Goal: Transaction & Acquisition: Obtain resource

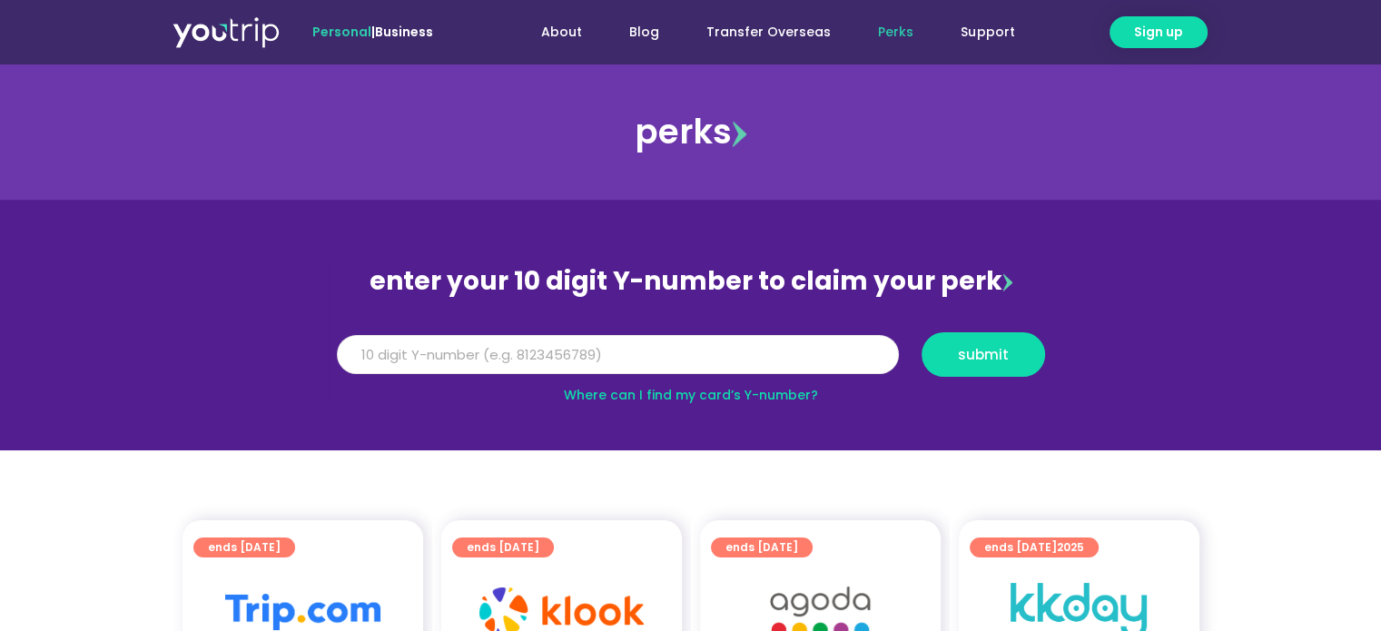
click at [658, 360] on input "Y Number" at bounding box center [618, 355] width 562 height 40
click at [570, 359] on input "Y Number" at bounding box center [618, 355] width 562 height 40
type input "8136351783"
click at [999, 348] on span "submit" at bounding box center [983, 355] width 51 height 14
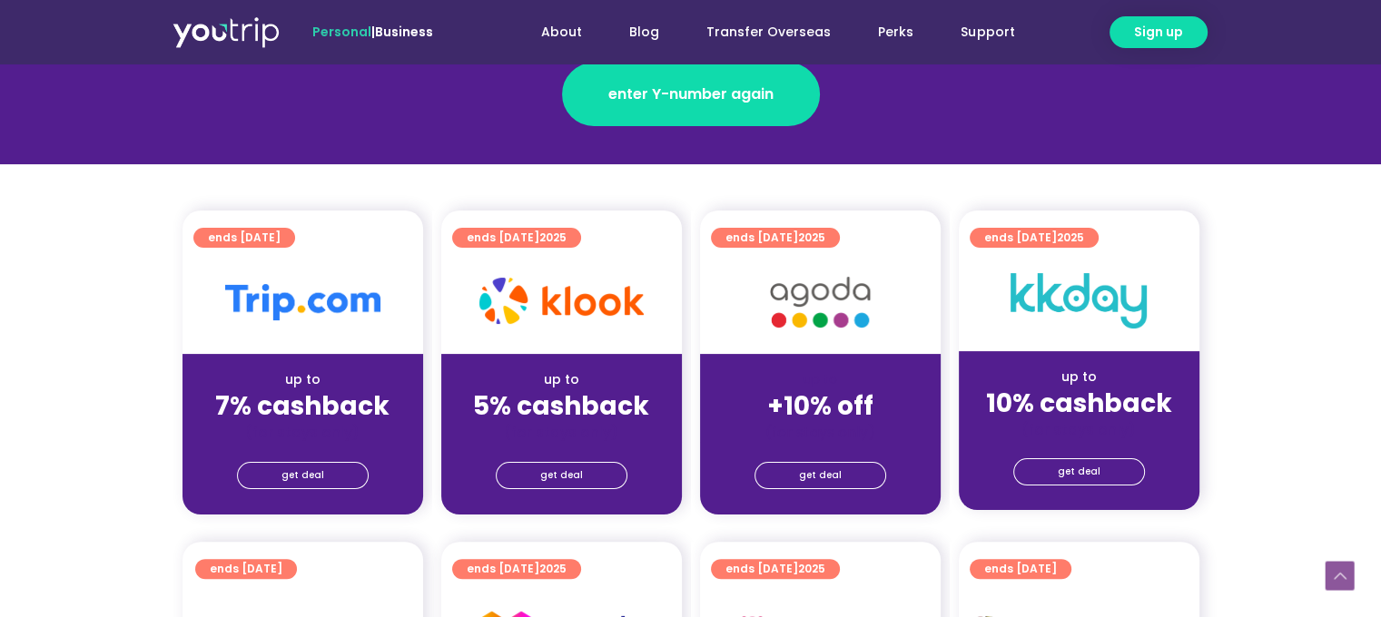
scroll to position [363, 0]
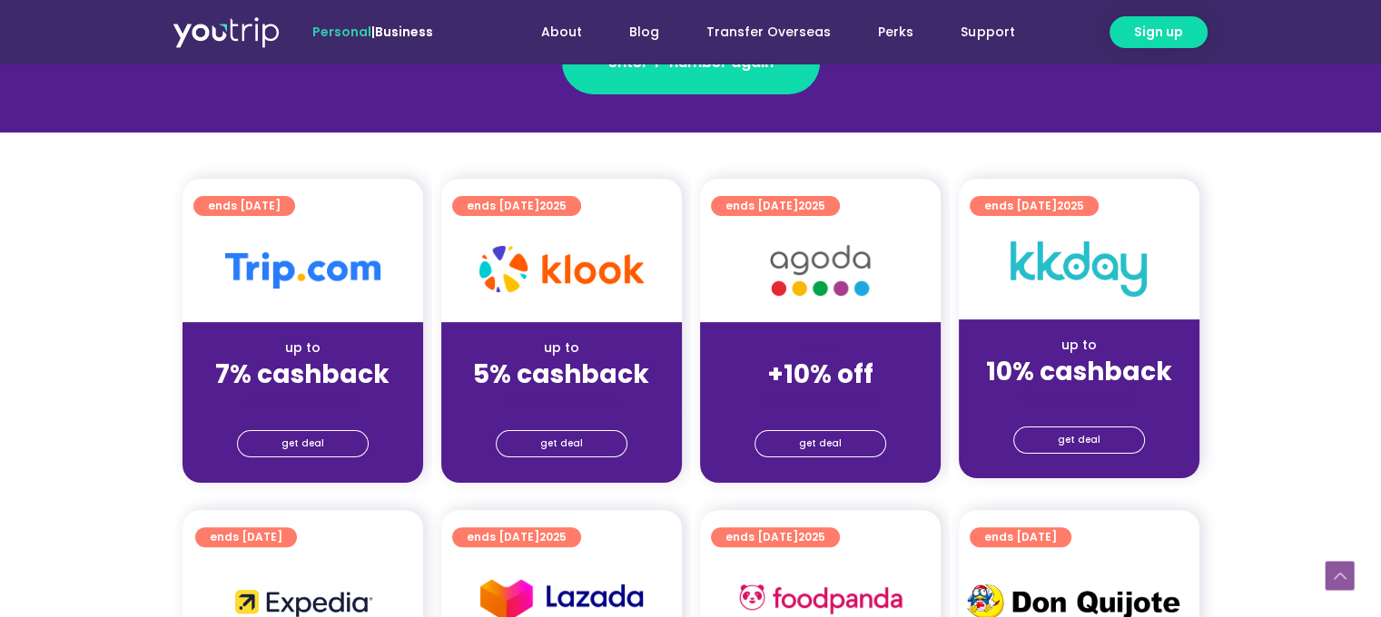
click at [392, 406] on div "(for stays only)" at bounding box center [303, 400] width 212 height 19
click at [326, 448] on link "get deal" at bounding box center [303, 443] width 132 height 27
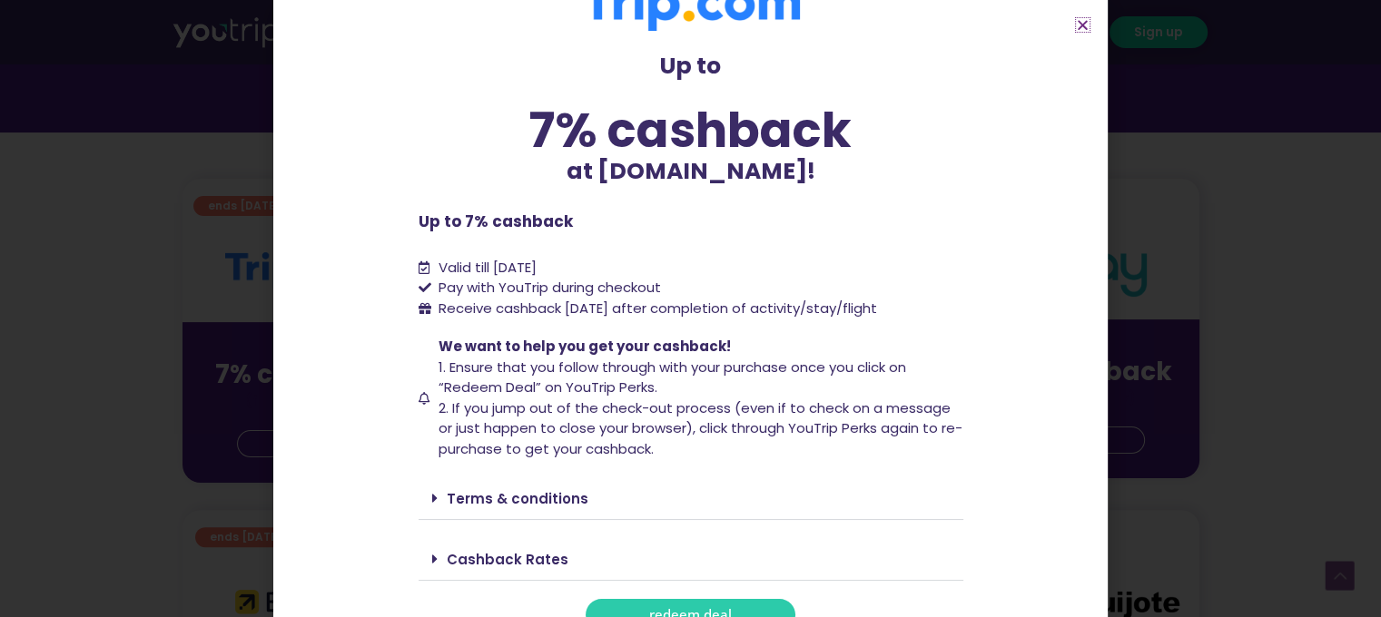
scroll to position [74, 0]
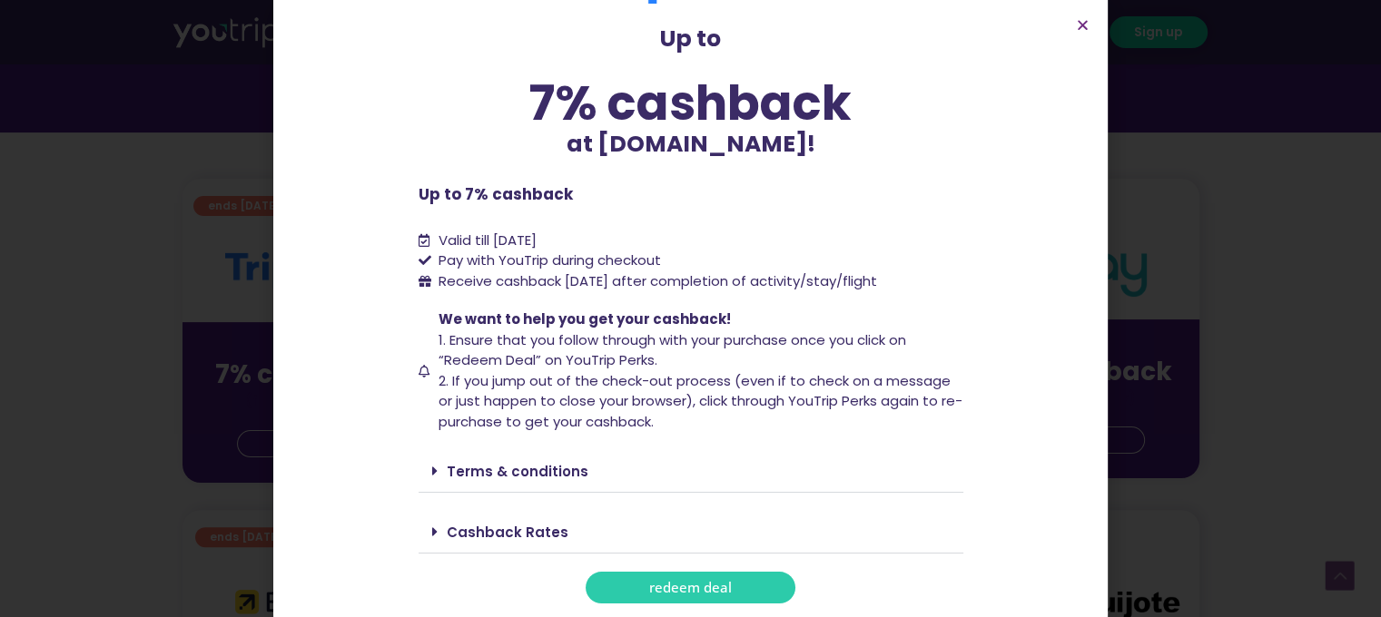
click at [529, 527] on link "Cashback Rates" at bounding box center [508, 532] width 122 height 19
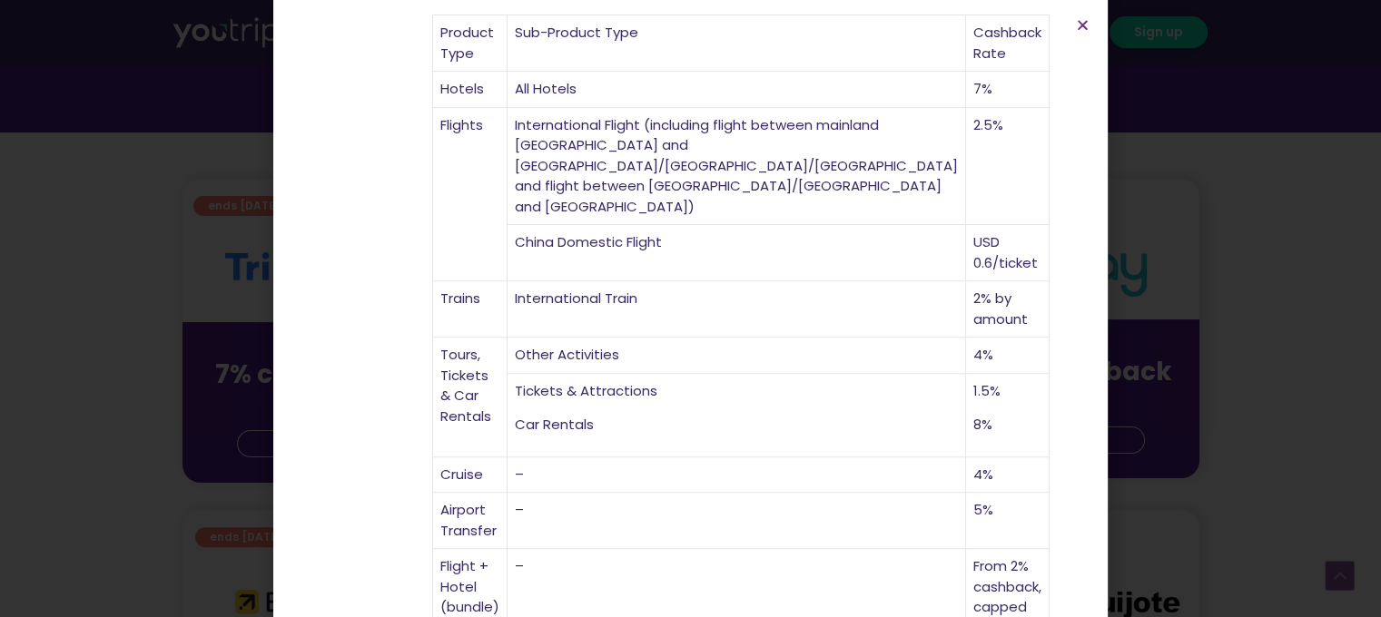
scroll to position [671, 0]
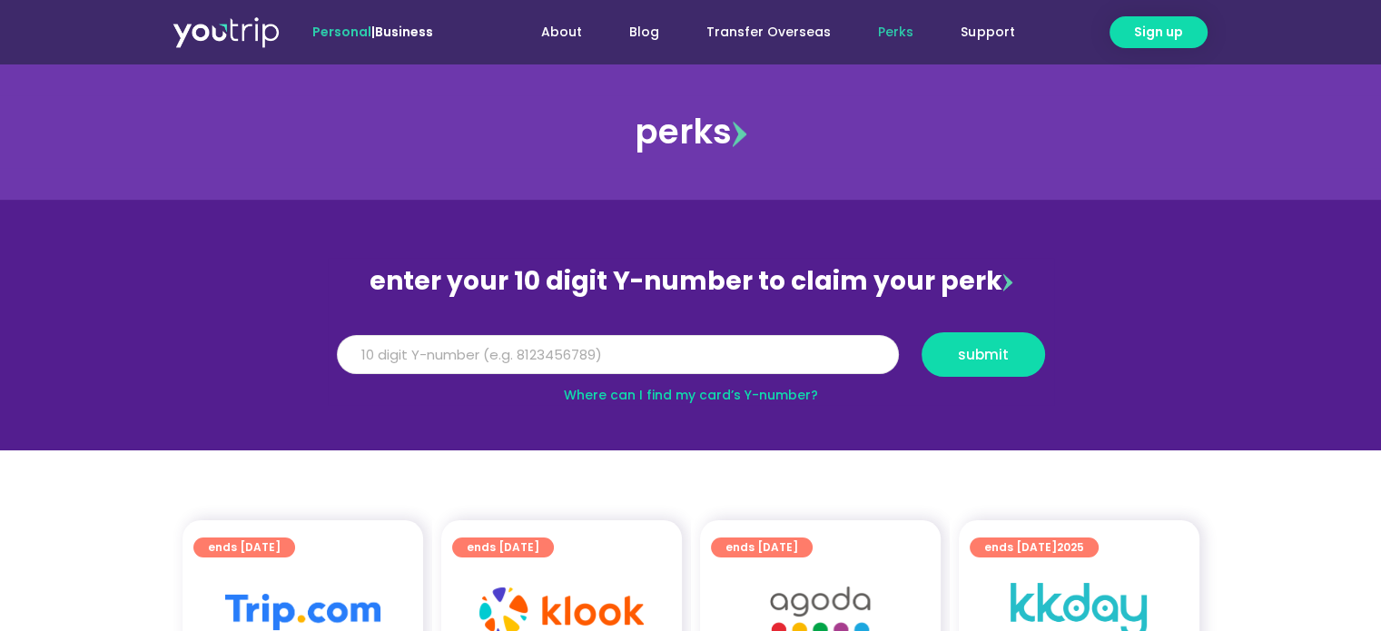
click at [447, 342] on input "Y Number" at bounding box center [618, 355] width 562 height 40
click at [613, 349] on input "Y Number" at bounding box center [618, 355] width 562 height 40
type input "8136351783"
click at [980, 359] on span "submit" at bounding box center [983, 355] width 51 height 14
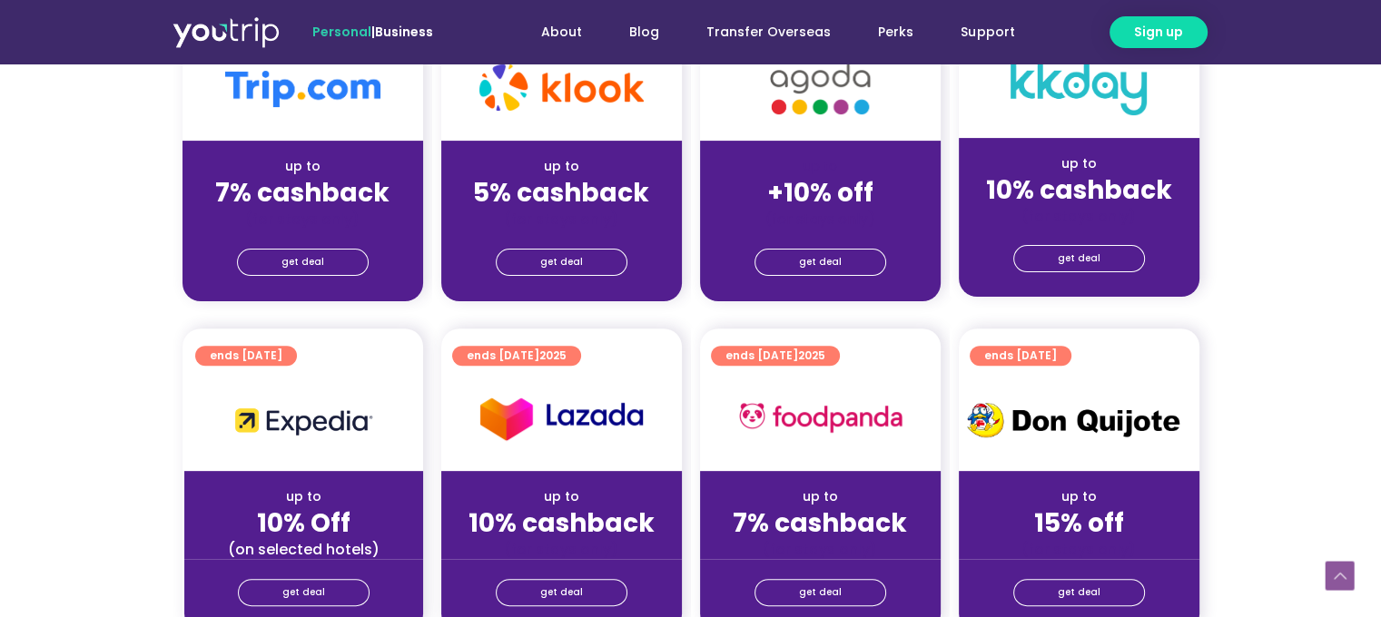
scroll to position [454, 0]
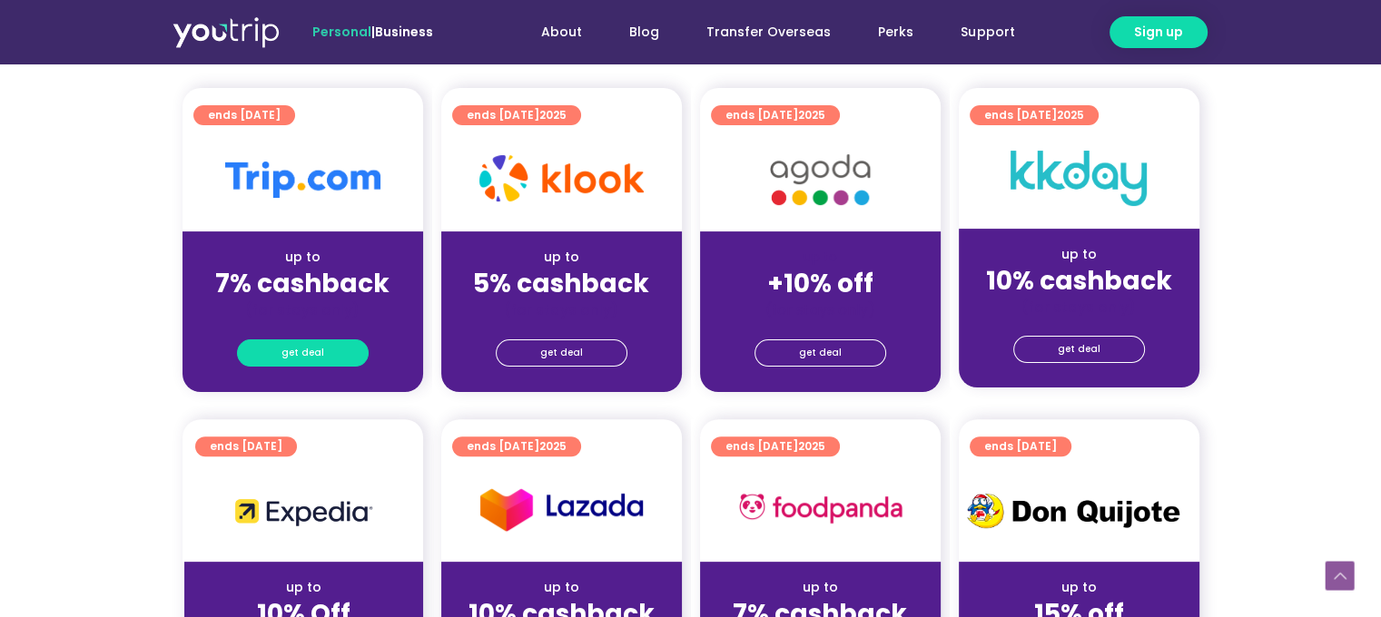
click at [304, 348] on span "get deal" at bounding box center [302, 352] width 43 height 25
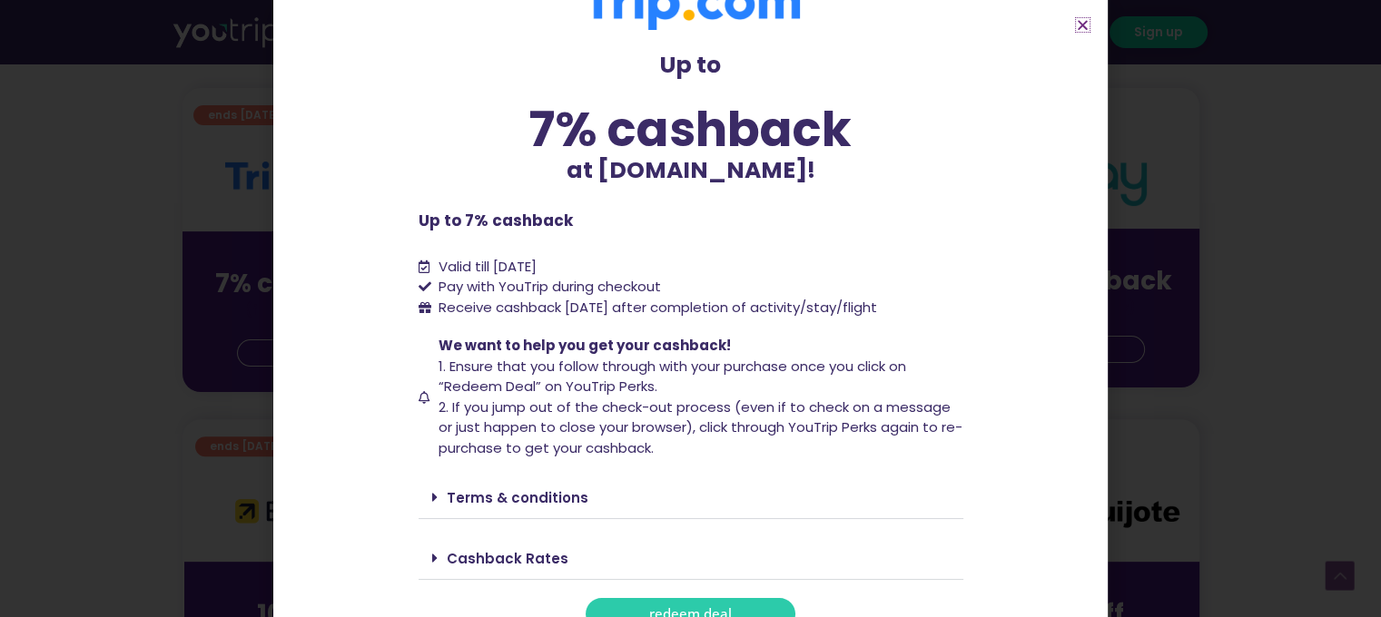
scroll to position [74, 0]
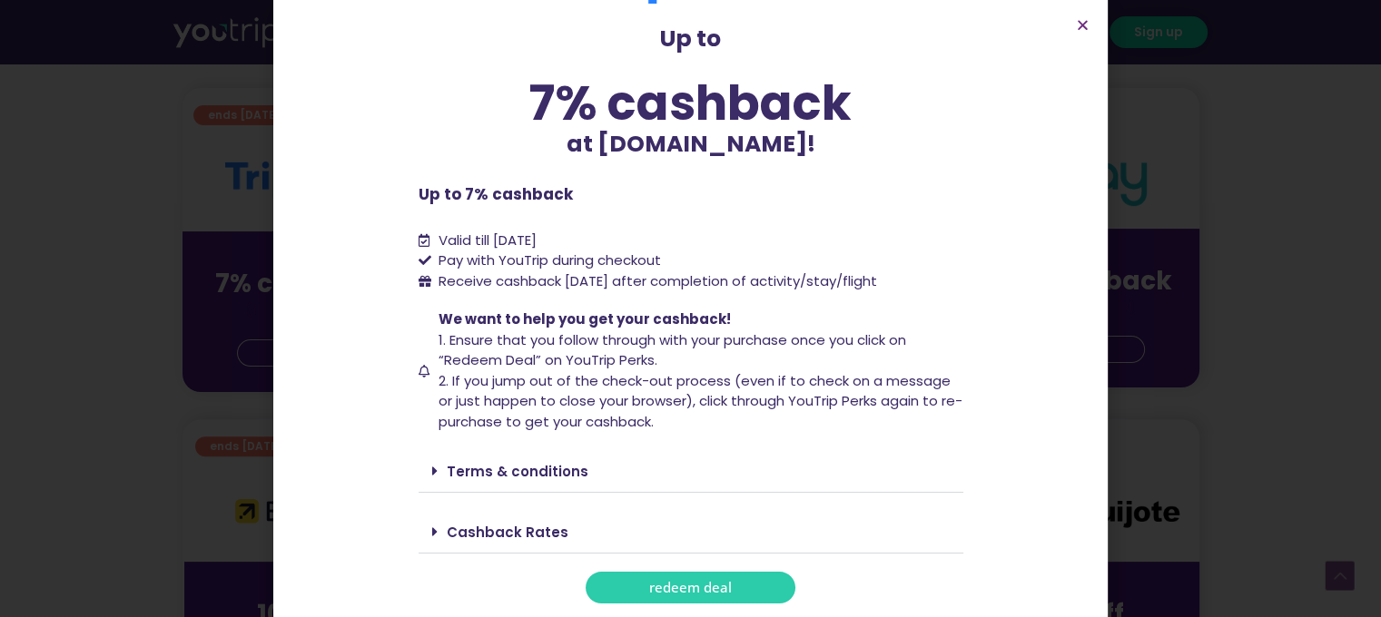
click at [726, 598] on link "redeem deal" at bounding box center [691, 588] width 210 height 32
